Goal: Register for event/course

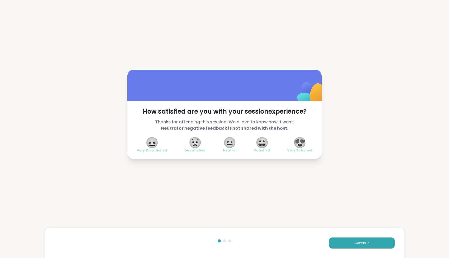
click at [300, 139] on span "😍" at bounding box center [299, 142] width 13 height 9
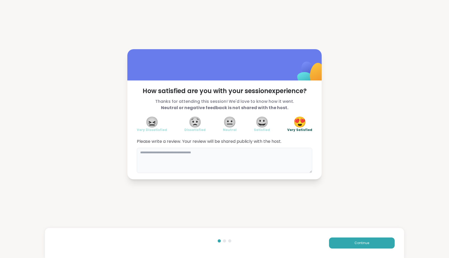
click at [284, 163] on textarea at bounding box center [224, 160] width 175 height 25
type textarea "**********"
click at [371, 245] on button "Continue" at bounding box center [362, 242] width 66 height 11
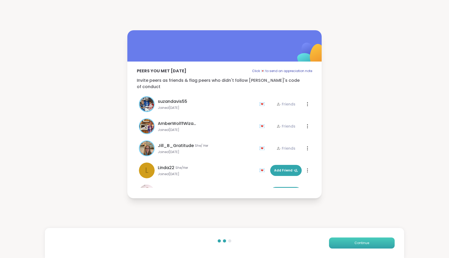
click at [371, 246] on button "Continue" at bounding box center [362, 242] width 66 height 11
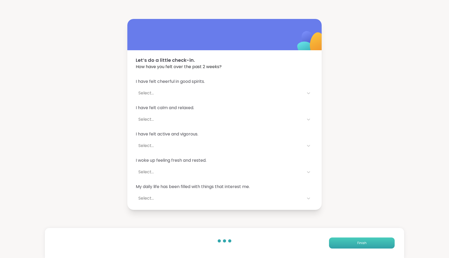
click at [371, 246] on button "Finish" at bounding box center [362, 242] width 66 height 11
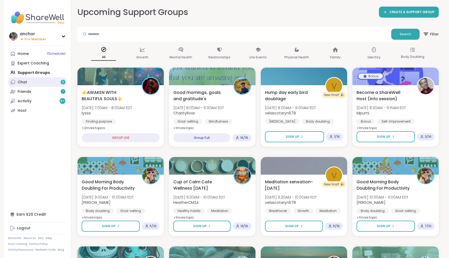
click at [48, 81] on link "Chat 9" at bounding box center [37, 81] width 59 height 9
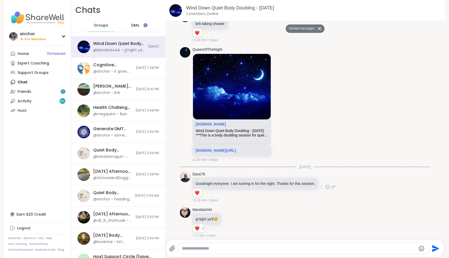
scroll to position [709, 0]
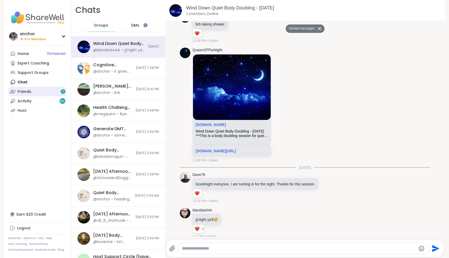
click at [46, 89] on link "Friends 1" at bounding box center [37, 91] width 59 height 9
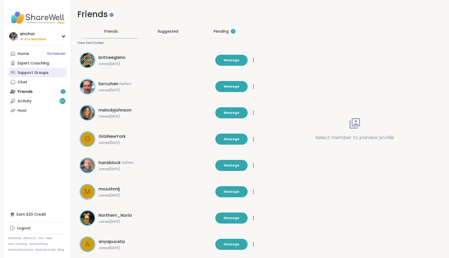
click at [33, 70] on div "Support Groups" at bounding box center [33, 72] width 31 height 5
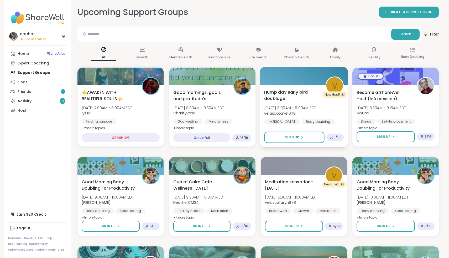
click at [304, 101] on span "Hump day early bird doublage" at bounding box center [291, 95] width 55 height 13
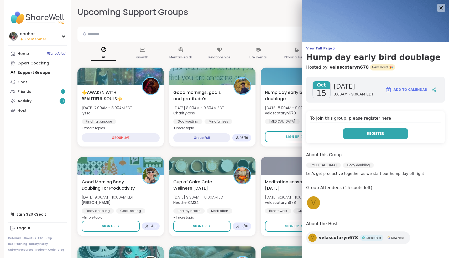
click at [359, 134] on button "Register" at bounding box center [375, 133] width 65 height 11
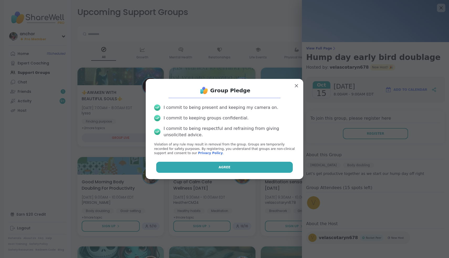
click at [202, 167] on button "Agree" at bounding box center [224, 166] width 137 height 11
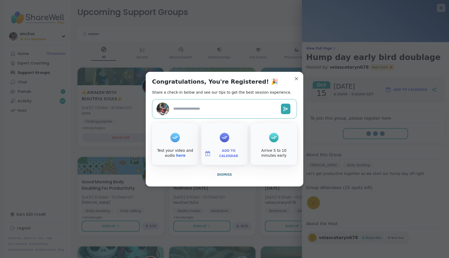
type textarea "*"
click at [222, 176] on span "Dismiss" at bounding box center [224, 174] width 15 height 5
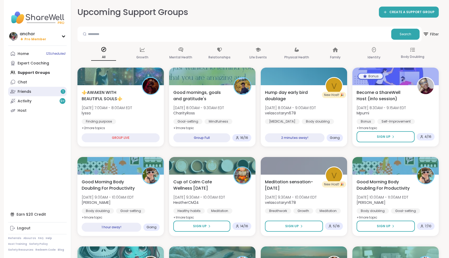
click at [25, 90] on div "Friends 1" at bounding box center [25, 91] width 14 height 5
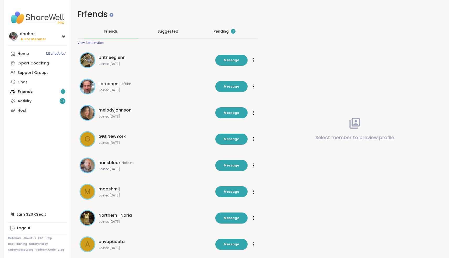
click at [223, 31] on div "Pending 1" at bounding box center [224, 31] width 22 height 5
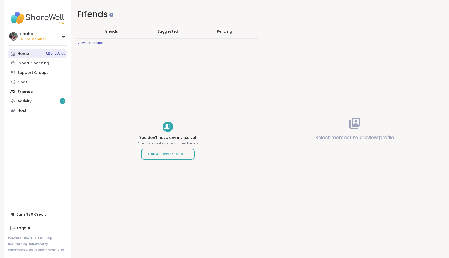
click at [29, 53] on link "Home 12 Scheduled" at bounding box center [37, 53] width 59 height 9
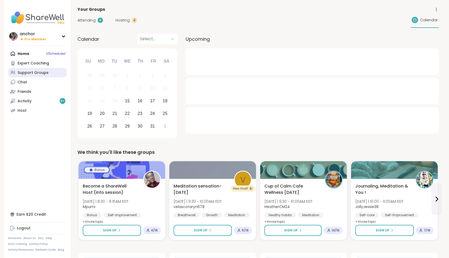
click at [32, 73] on div "Support Groups" at bounding box center [33, 72] width 31 height 5
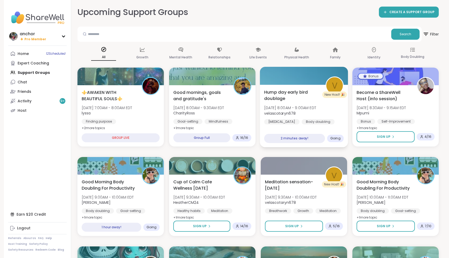
click at [304, 95] on span "Hump day early bird doublage" at bounding box center [291, 95] width 55 height 13
click at [278, 16] on div "Upcoming Support Groups CREATE A SUPPORT GROUP" at bounding box center [257, 12] width 361 height 12
click at [36, 40] on span "Pro Member" at bounding box center [35, 39] width 22 height 4
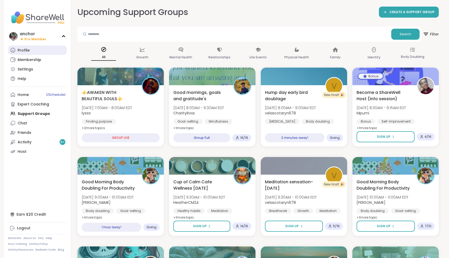
click at [33, 49] on link "Profile" at bounding box center [37, 49] width 59 height 9
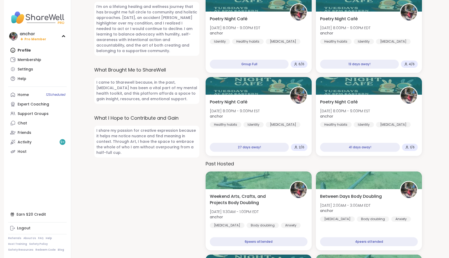
scroll to position [309, 0]
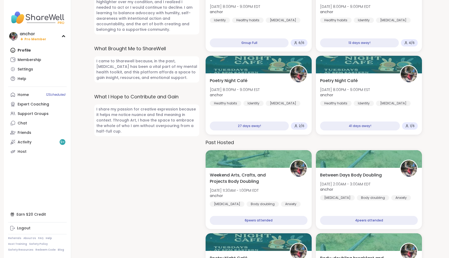
click at [30, 17] on img at bounding box center [37, 17] width 59 height 18
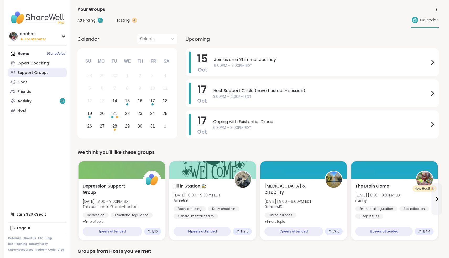
click at [34, 76] on link "Support Groups" at bounding box center [37, 72] width 59 height 9
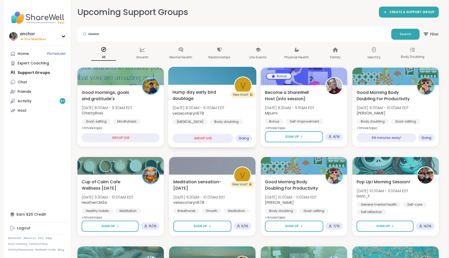
click at [224, 95] on span "Hump day early bird doublage" at bounding box center [200, 95] width 55 height 13
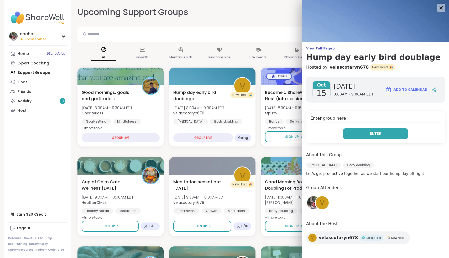
click at [379, 134] on span "Enter" at bounding box center [376, 133] width 12 height 5
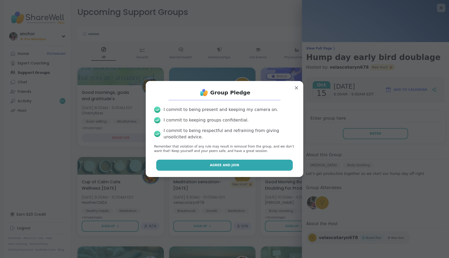
click at [266, 170] on button "Agree and Join" at bounding box center [224, 164] width 137 height 11
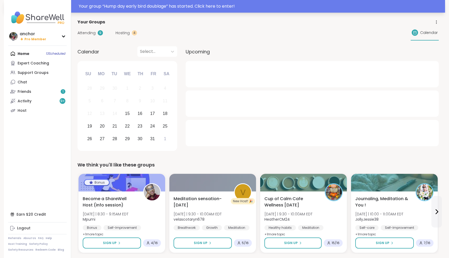
click at [140, 6] on div "Your group “ Hump day early bird doublage ” has started. Click here to enter!" at bounding box center [260, 6] width 363 height 6
